Goal: Find contact information: Find contact information

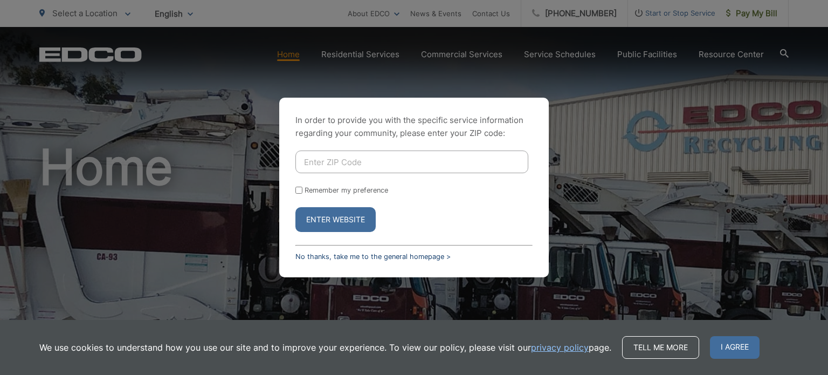
click at [352, 256] on link "No thanks, take me to the general homepage >" at bounding box center [373, 256] width 155 height 8
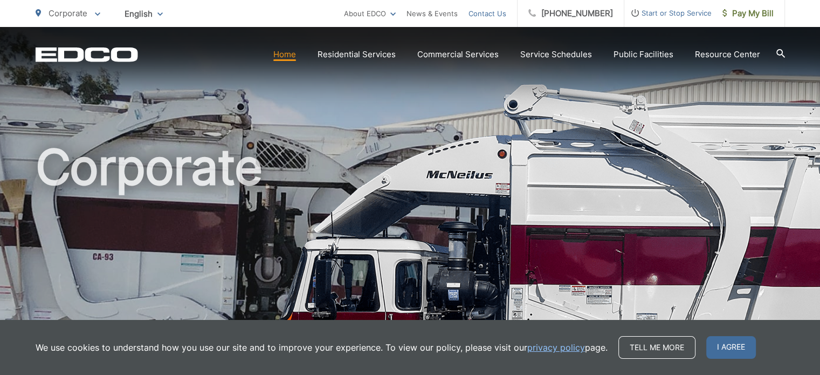
click at [497, 15] on link "Contact Us" at bounding box center [488, 13] width 38 height 13
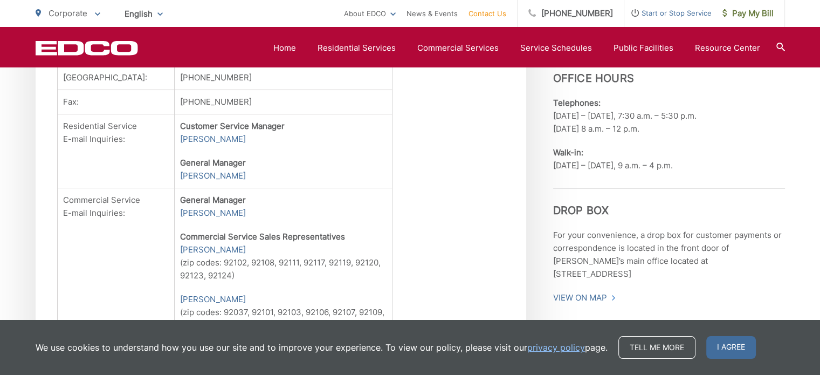
scroll to position [493, 0]
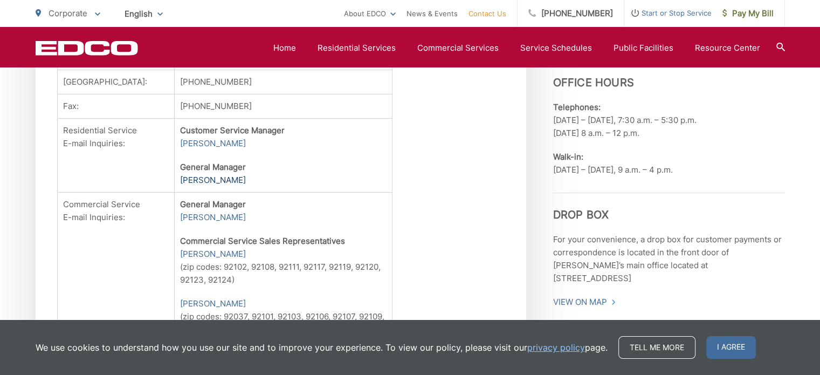
click at [203, 187] on link "Carl Scherbaum" at bounding box center [213, 180] width 66 height 13
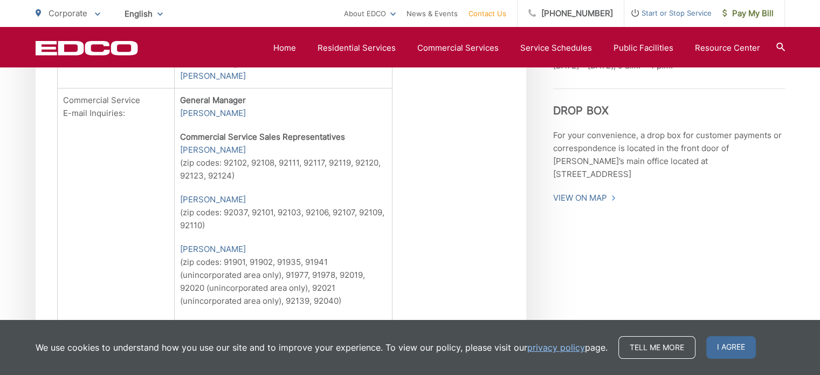
scroll to position [430, 0]
